Goal: Transaction & Acquisition: Book appointment/travel/reservation

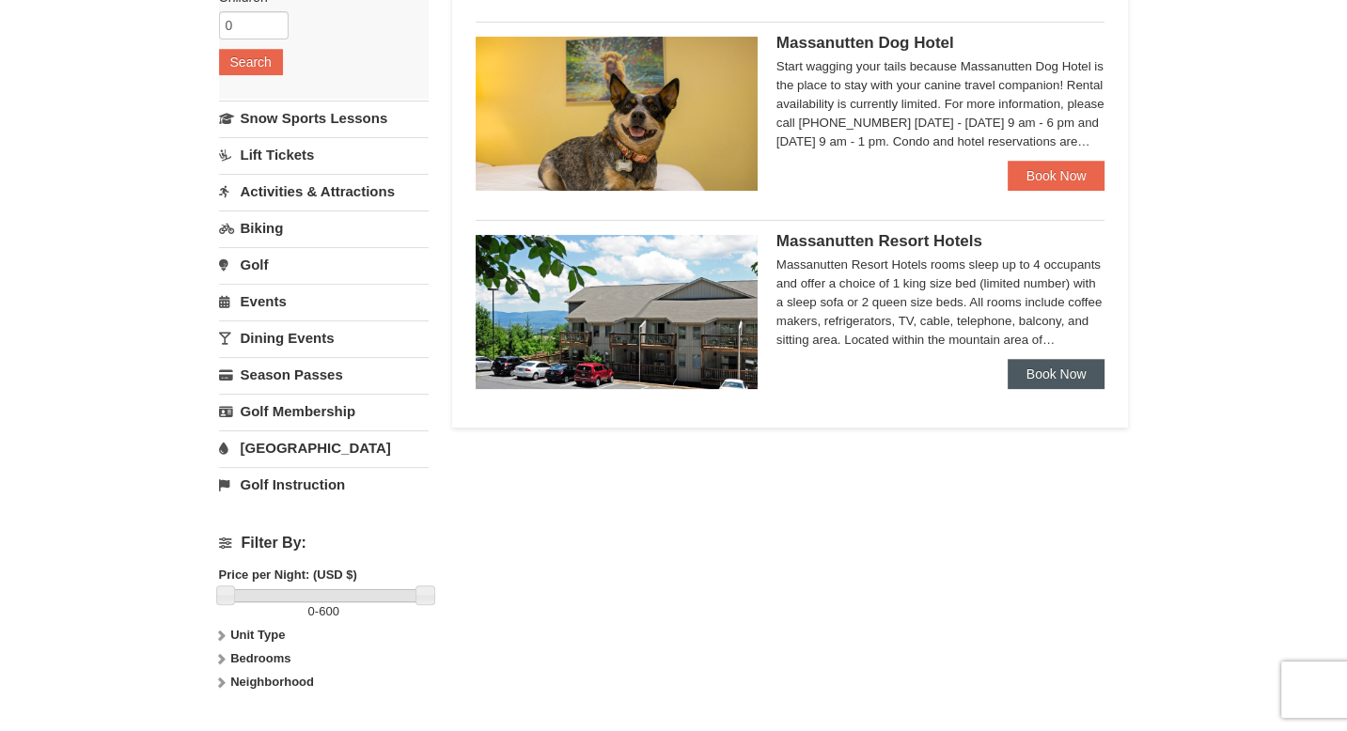
scroll to position [367, 0]
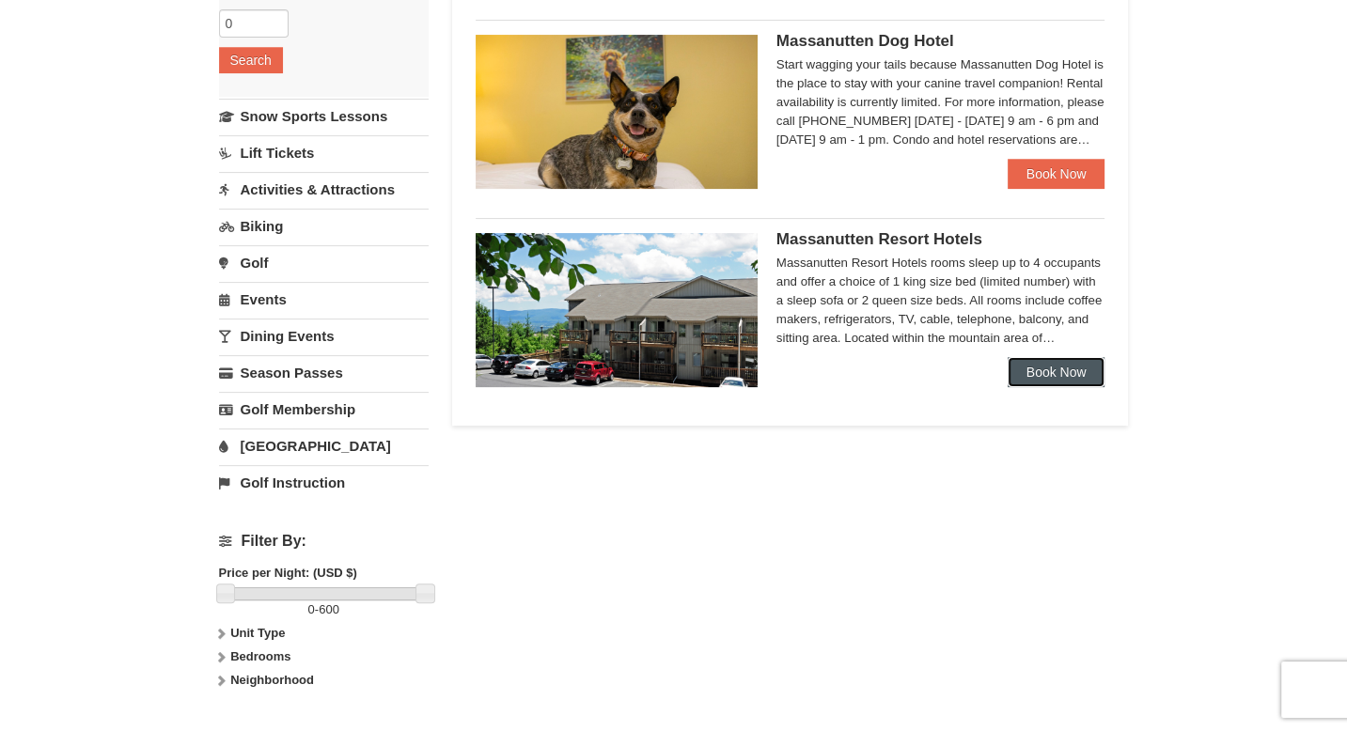
click at [1065, 382] on link "Book Now" at bounding box center [1057, 372] width 98 height 30
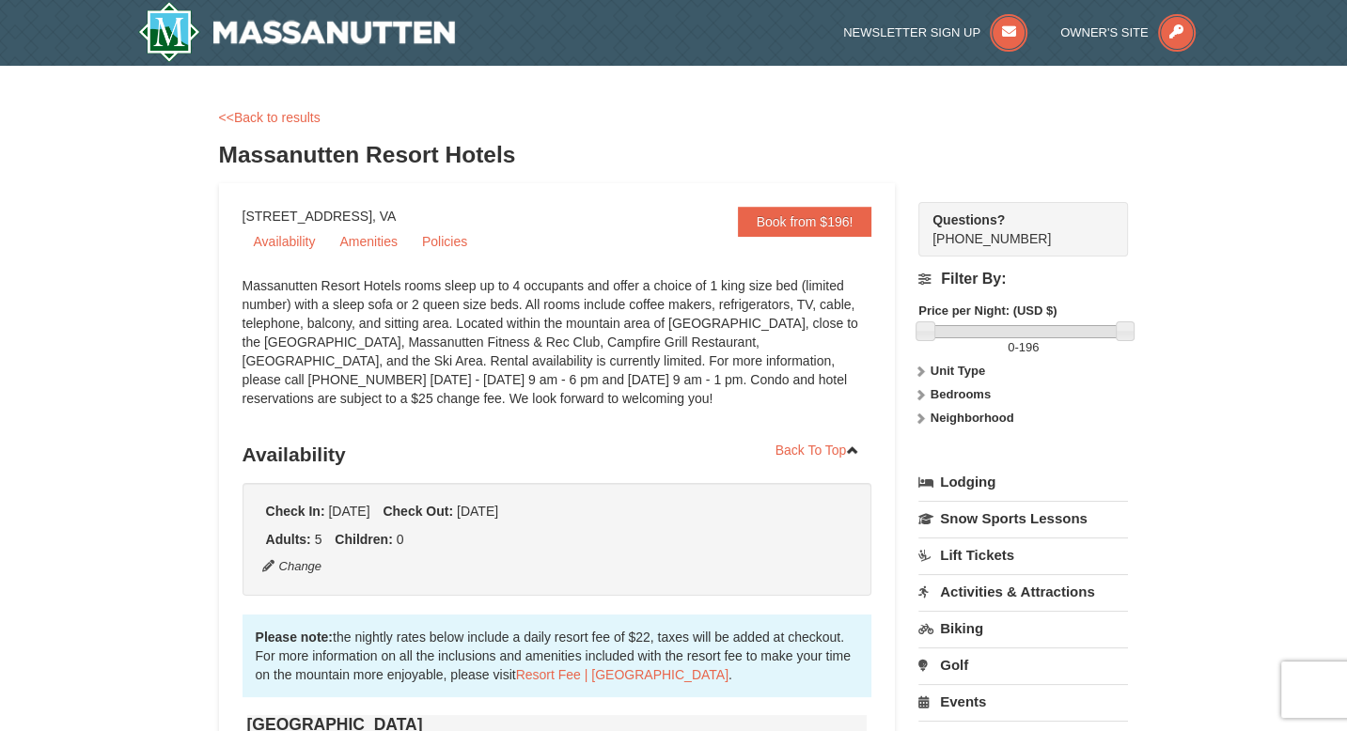
click at [838, 508] on ul "Check In: Thursday Dec 25, 2025 Check Out: Sunday Dec 28, 2025" at bounding box center [557, 511] width 592 height 19
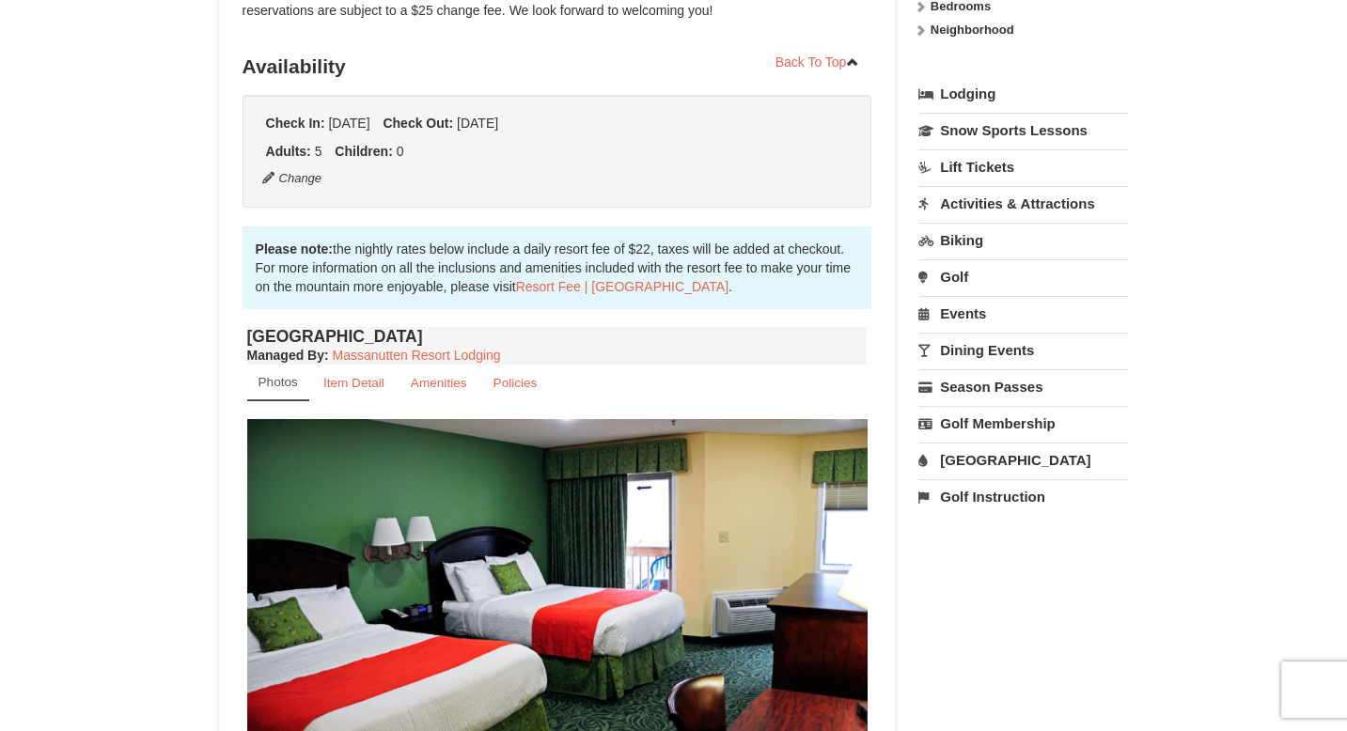
click at [785, 571] on img at bounding box center [557, 588] width 620 height 339
